Goal: Navigation & Orientation: Find specific page/section

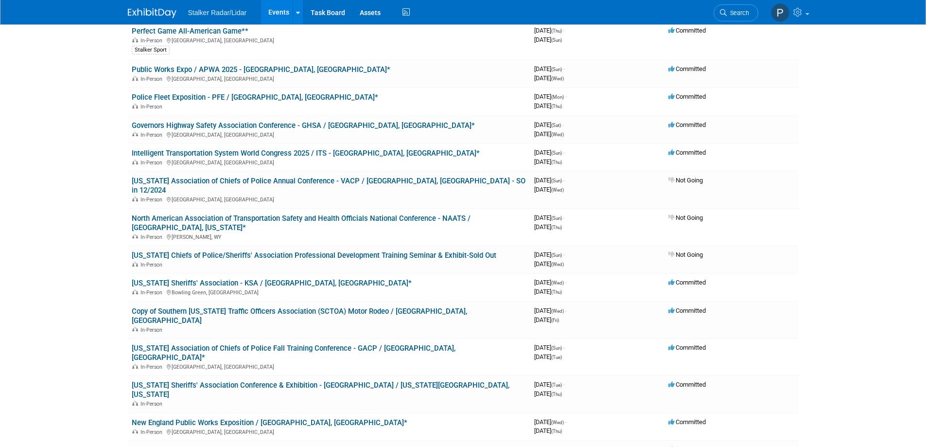
scroll to position [110, 0]
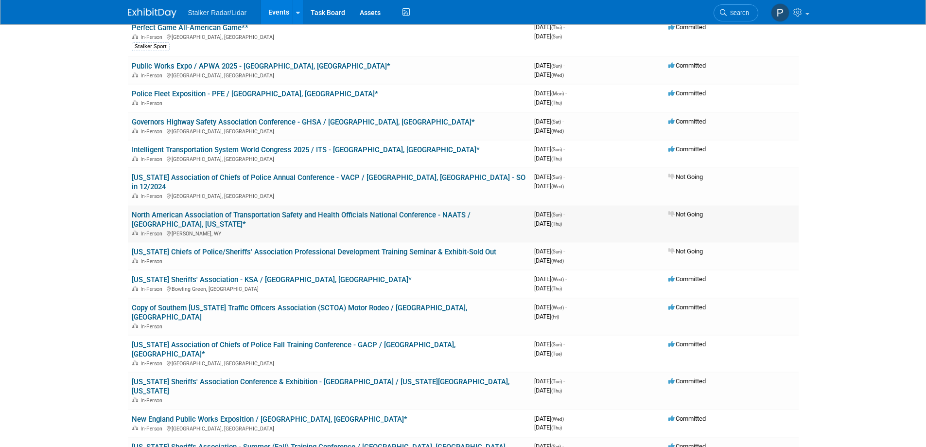
click at [260, 210] on link "North American Association of Transportation Safety and Health Officials Nation…" at bounding box center [301, 219] width 339 height 18
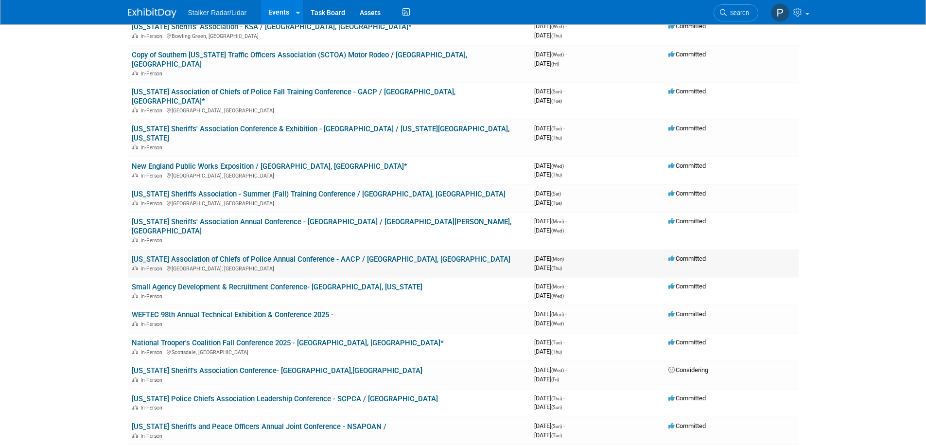
scroll to position [364, 0]
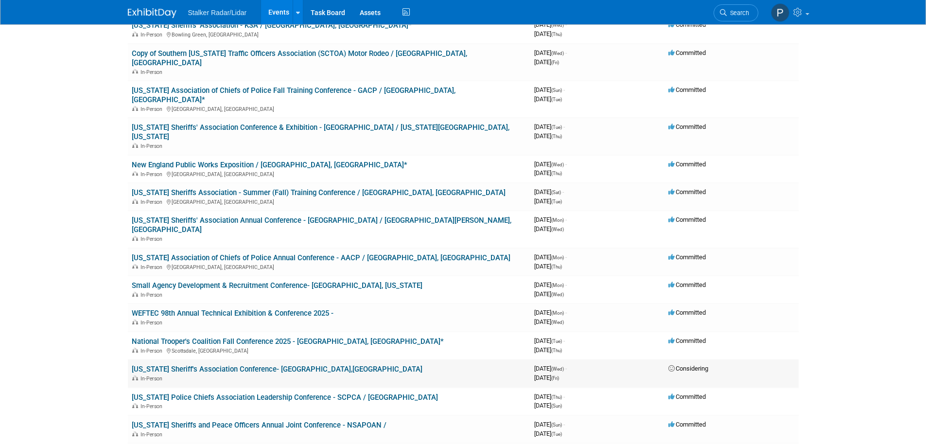
click at [245, 365] on link "[US_STATE] Sheriff's Association Conference- [GEOGRAPHIC_DATA],[GEOGRAPHIC_DATA]" at bounding box center [277, 369] width 291 height 9
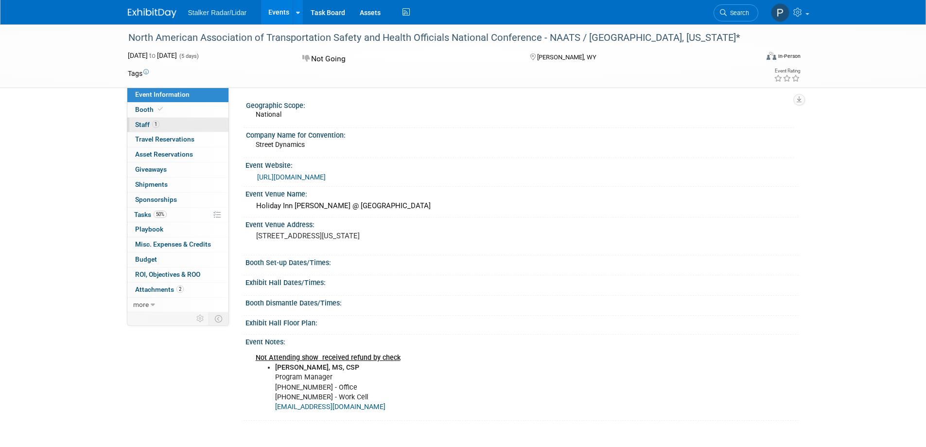
click at [143, 123] on span "Staff 1" at bounding box center [147, 125] width 24 height 8
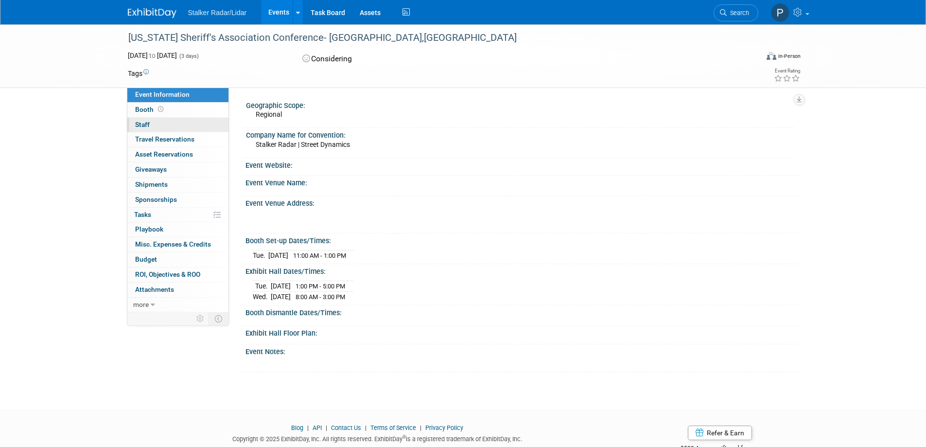
click at [158, 121] on link "0 Staff 0" at bounding box center [177, 125] width 101 height 15
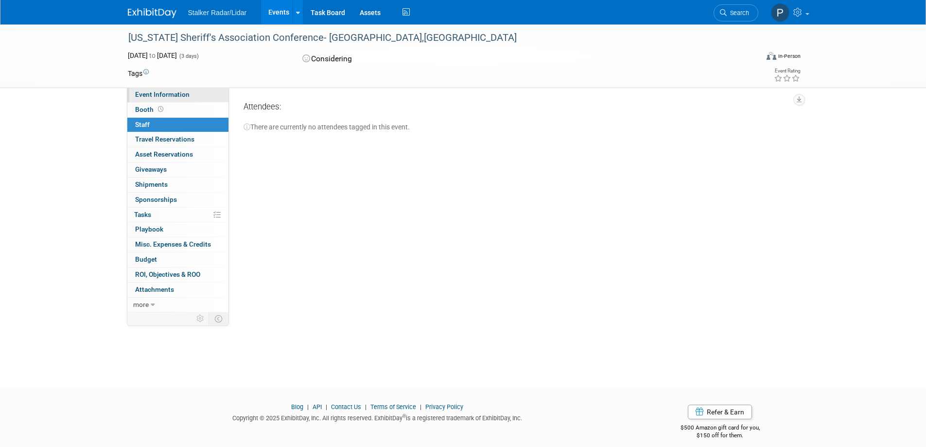
click at [163, 101] on link "Event Information" at bounding box center [177, 94] width 101 height 15
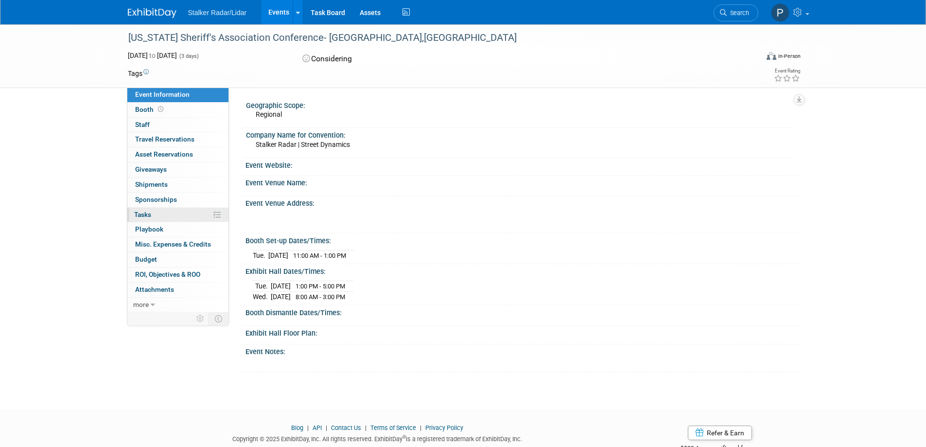
click at [143, 217] on span "Tasks 0%" at bounding box center [142, 214] width 17 height 8
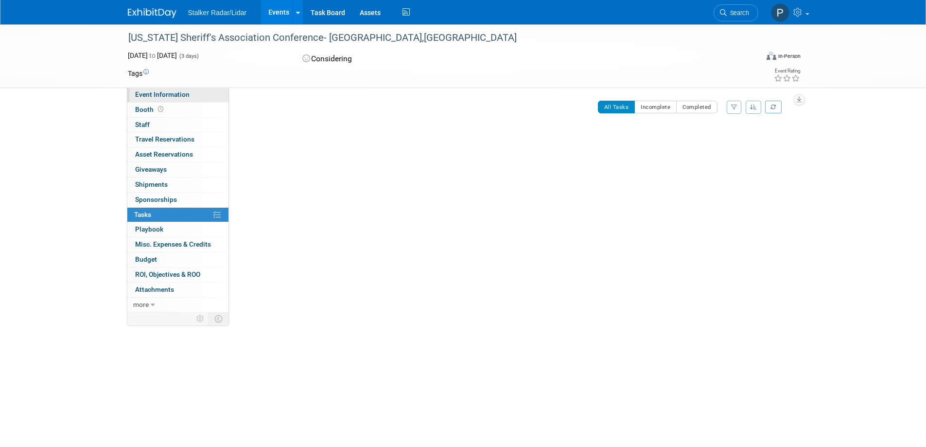
click at [168, 100] on link "Event Information" at bounding box center [177, 94] width 101 height 15
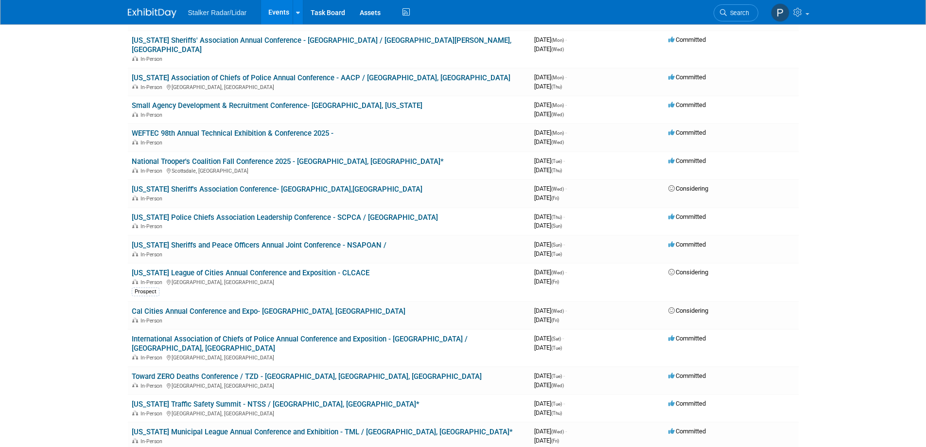
scroll to position [545, 0]
click at [213, 333] on link "International Association of Chiefs of Police Annual Conference and Exposition …" at bounding box center [300, 342] width 336 height 18
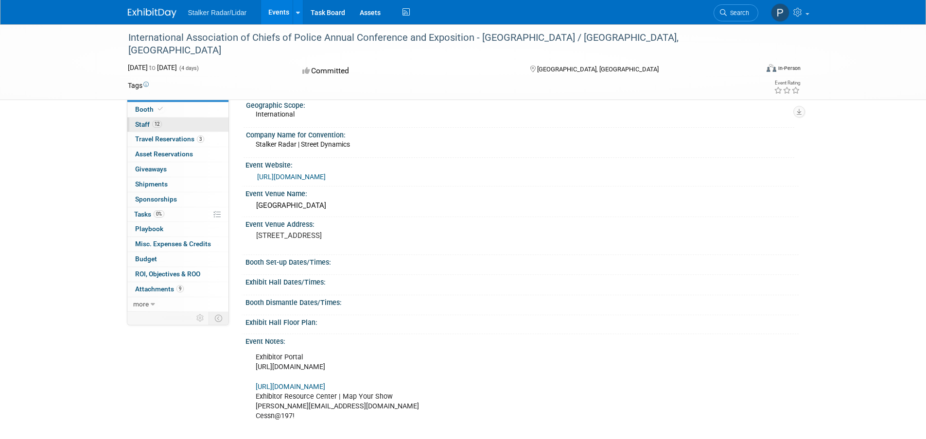
click at [167, 129] on link "12 Staff 12" at bounding box center [177, 125] width 101 height 15
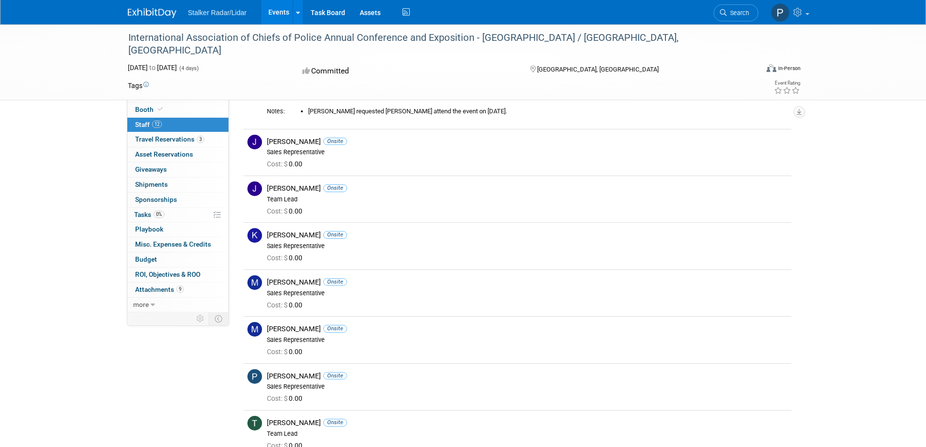
scroll to position [245, 0]
